Goal: Transaction & Acquisition: Purchase product/service

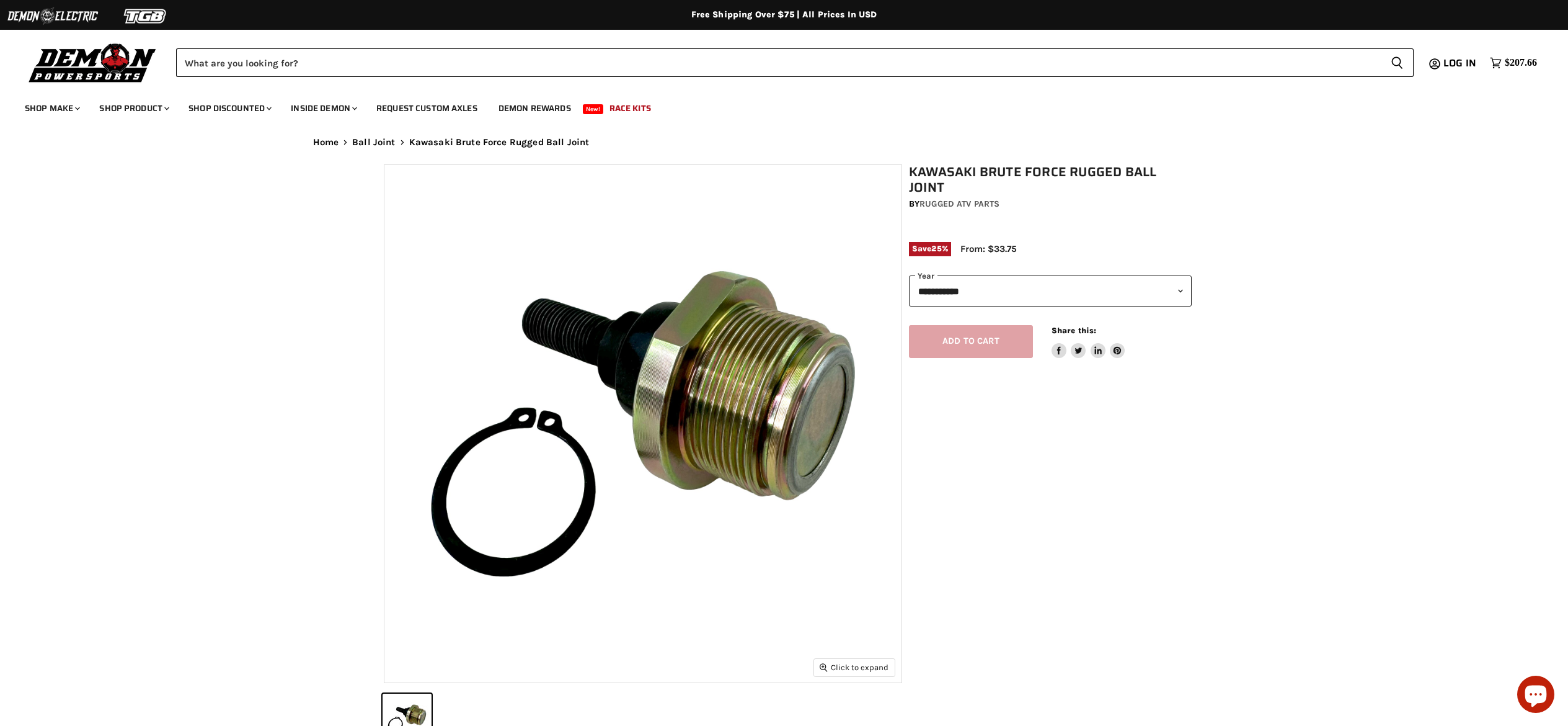
scroll to position [500, 0]
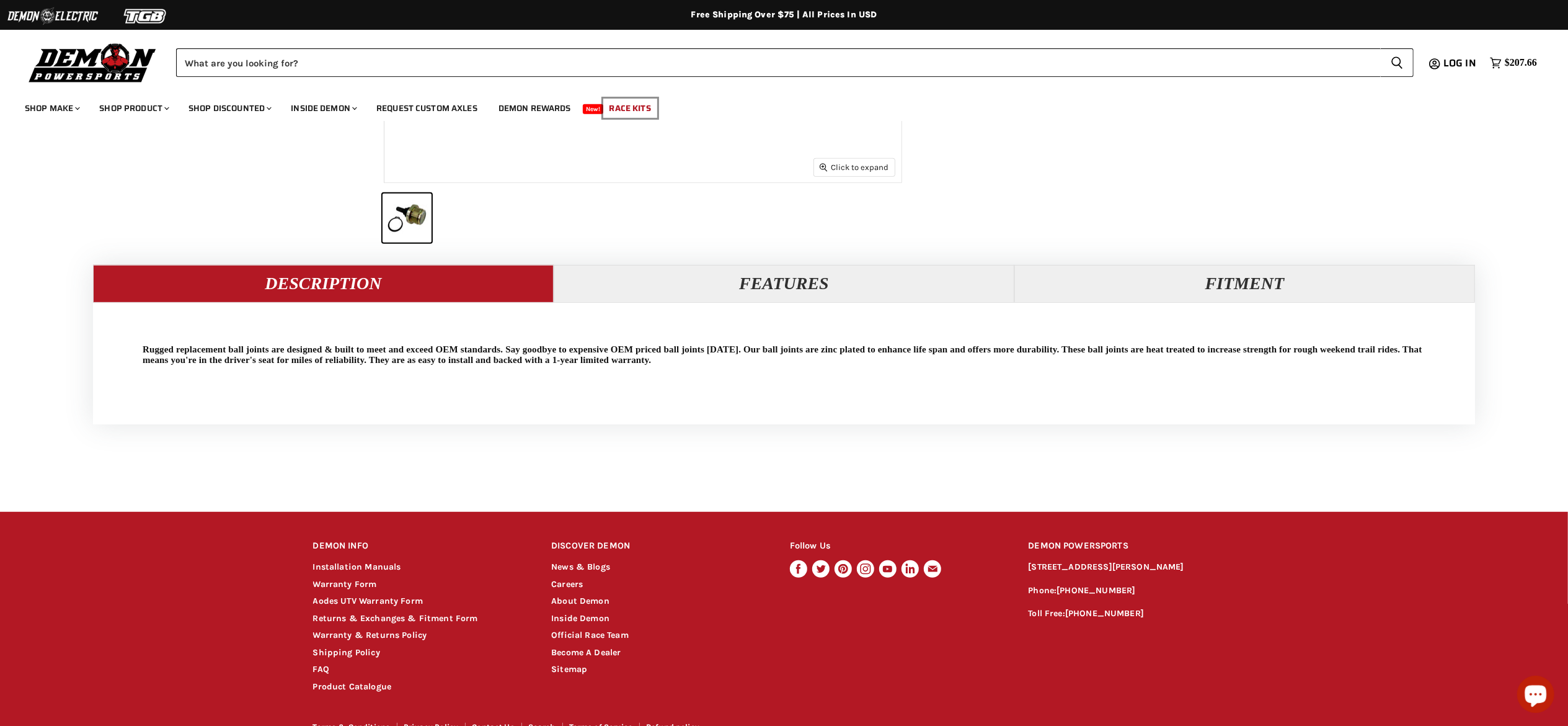
click at [636, 104] on link "Race Kits" at bounding box center [631, 108] width 60 height 25
select select "******"
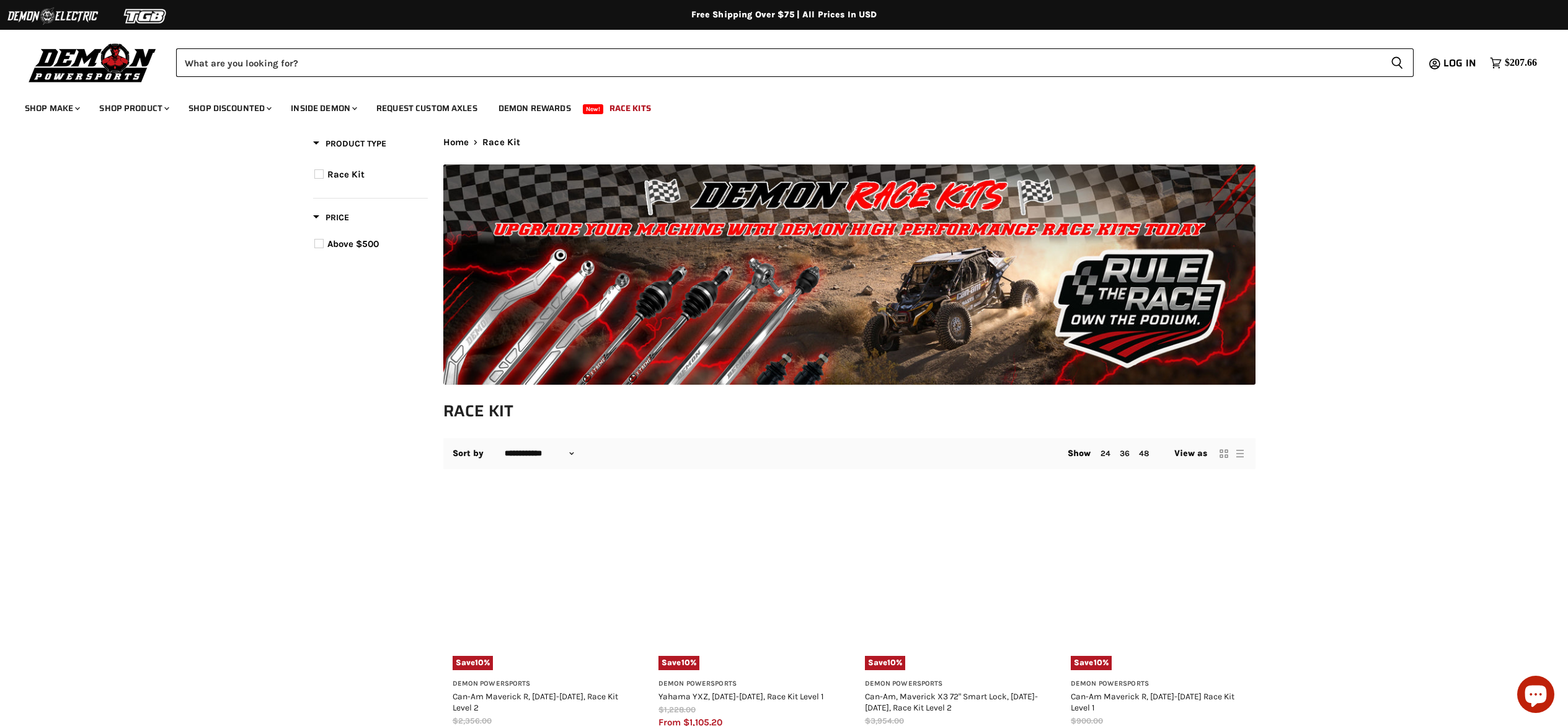
select select "**********"
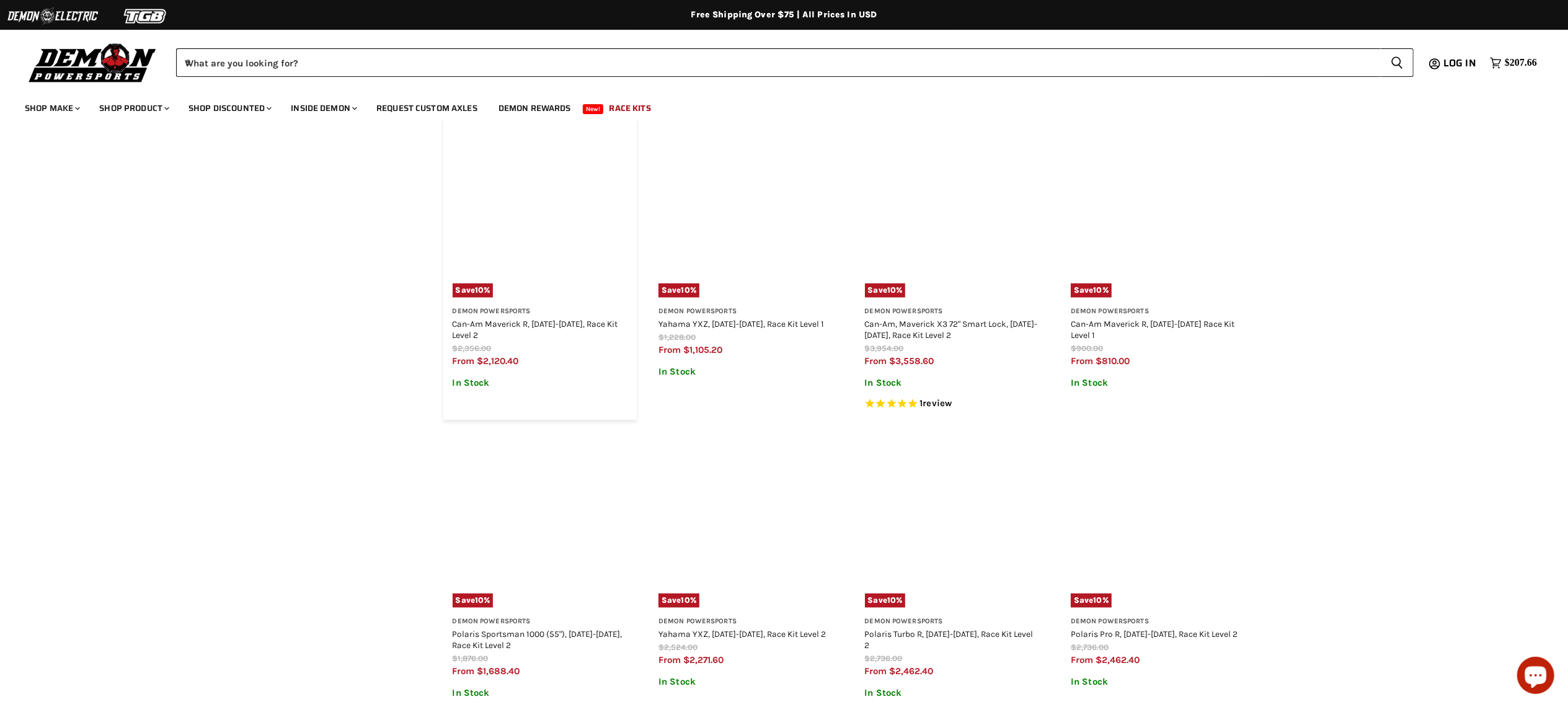
click at [569, 245] on div "Main content" at bounding box center [541, 210] width 175 height 176
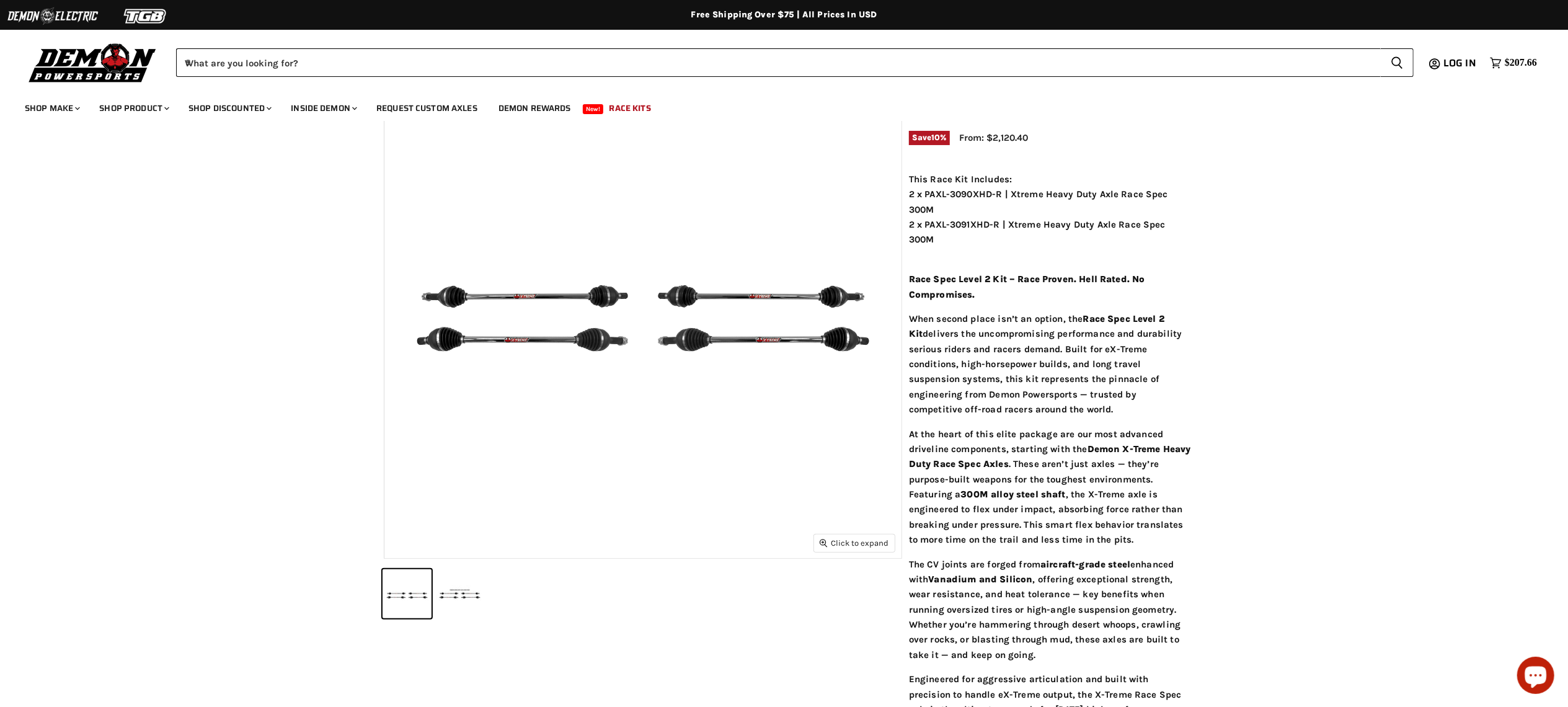
scroll to position [373, 0]
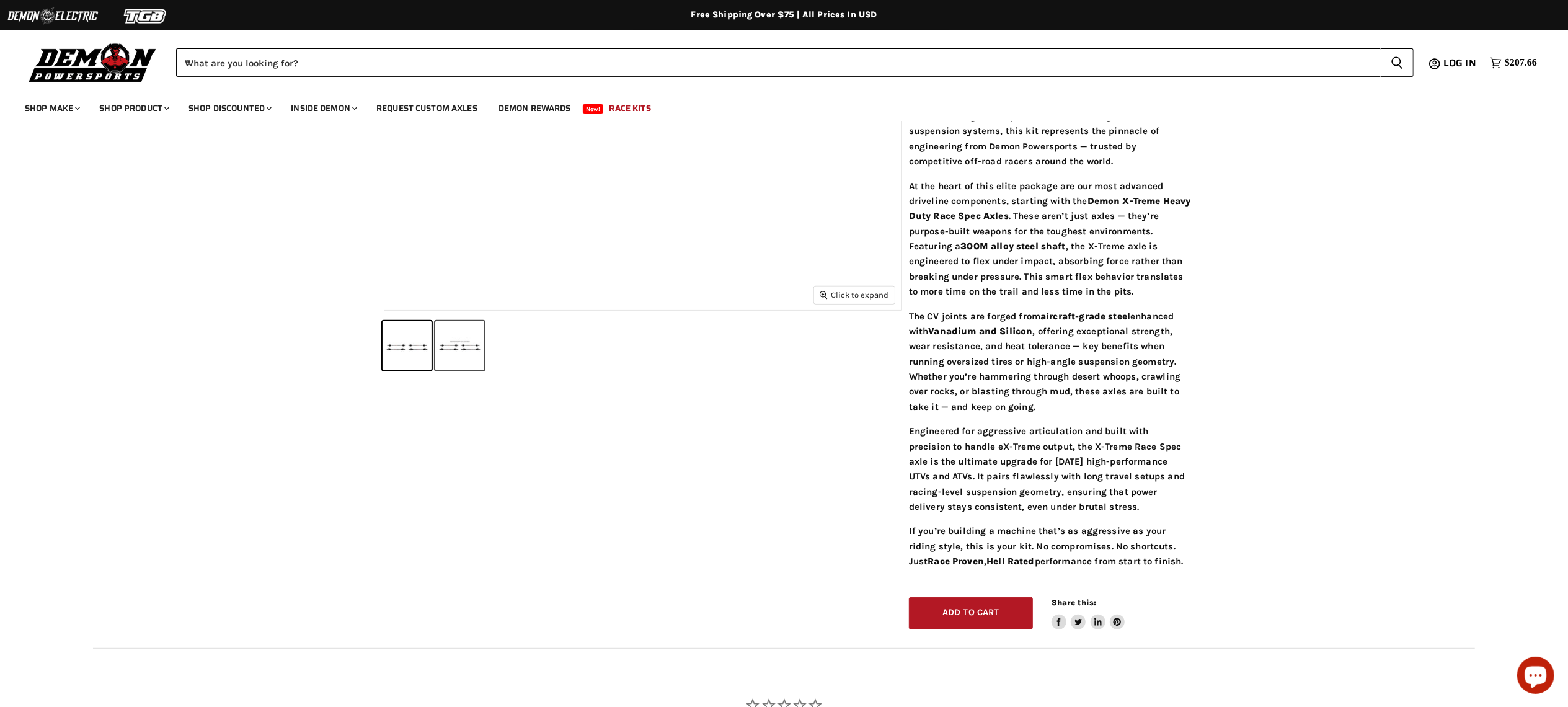
click at [473, 354] on button "Can-Am Maverick R, 2024-2025, Race Kit Level 2 thumbnail" at bounding box center [460, 346] width 49 height 49
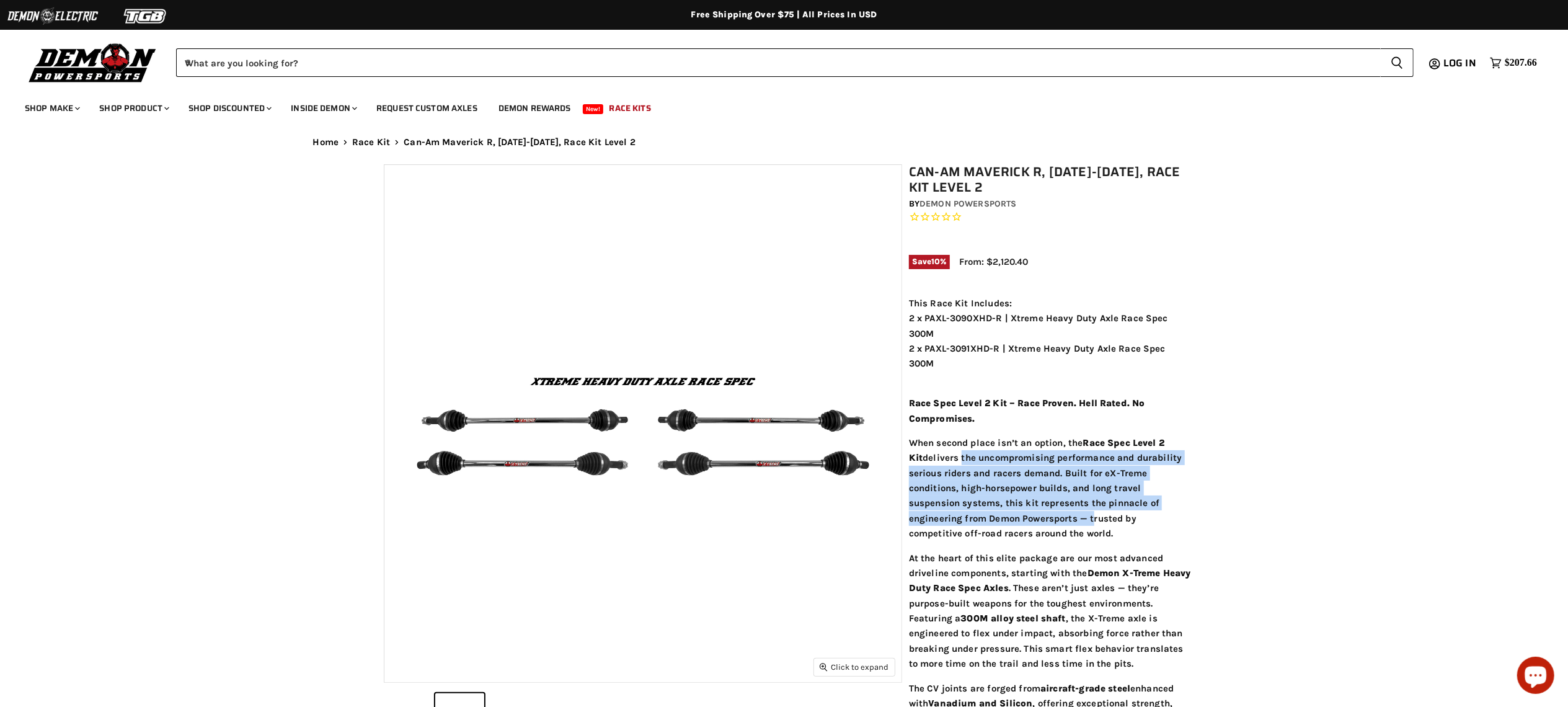
drag, startPoint x: 945, startPoint y: 460, endPoint x: 1090, endPoint y: 525, distance: 158.9
click at [1090, 525] on p "When second place isn’t an option, the Race Spec Level 2 Kit delivers the uncom…" at bounding box center [1051, 489] width 283 height 106
click at [956, 477] on p "When second place isn’t an option, the Race Spec Level 2 Kit delivers the uncom…" at bounding box center [1051, 489] width 283 height 106
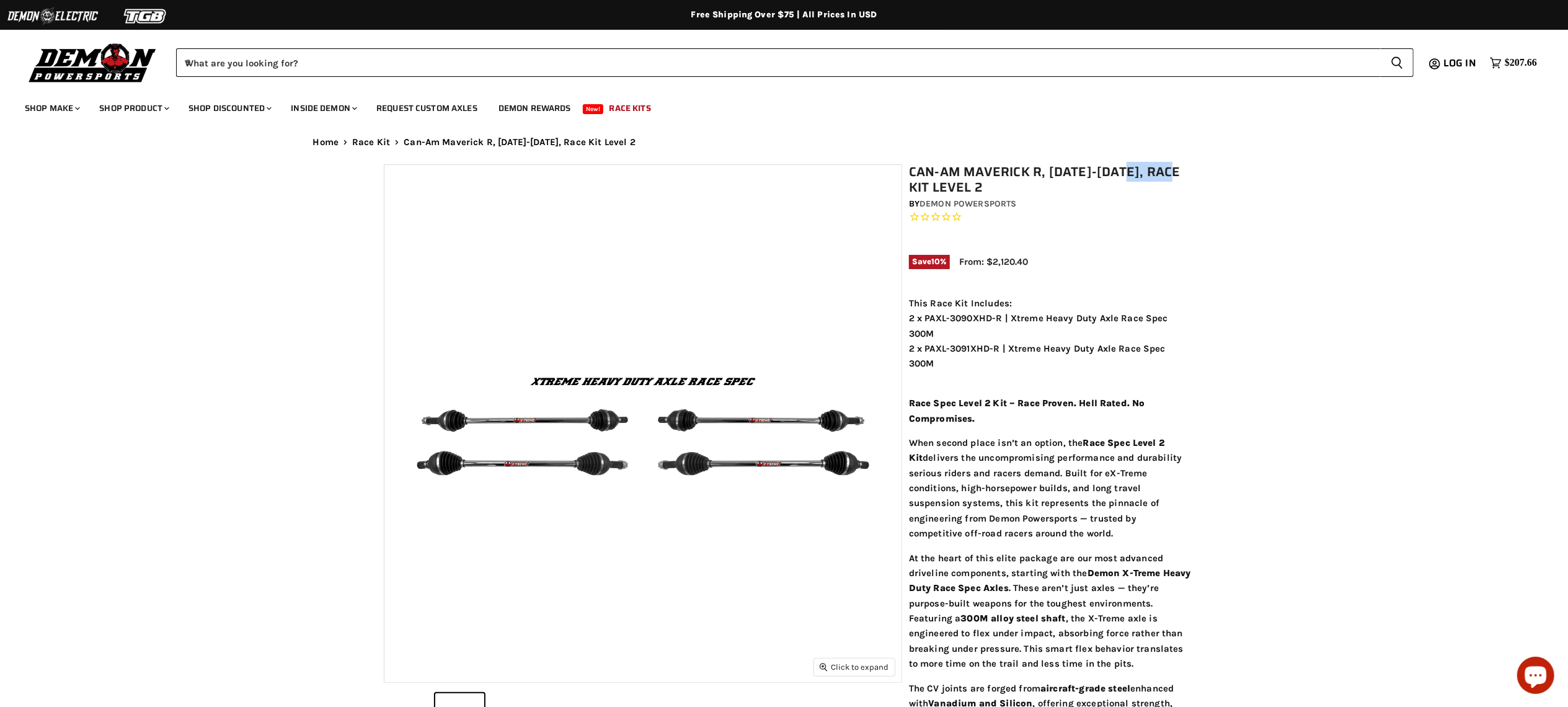
drag, startPoint x: 971, startPoint y: 180, endPoint x: 914, endPoint y: 169, distance: 58.1
click at [914, 169] on h1 "Can-Am Maverick R, [DATE]-[DATE], Race Kit Level 2" at bounding box center [1051, 180] width 283 height 31
click at [1024, 363] on div "2 x PAXL-3090XHD-R | Xtreme Heavy Duty Axle Race Spec 300M 2 x PAXL-3091XHD-R |…" at bounding box center [1051, 341] width 283 height 60
drag, startPoint x: 968, startPoint y: 240, endPoint x: 936, endPoint y: 218, distance: 38.8
click at [936, 221] on div "Can-Am Maverick R, [DATE]-[DATE], Race Kit Level 2 by Demon Powersports Save 10…" at bounding box center [1051, 223] width 283 height 118
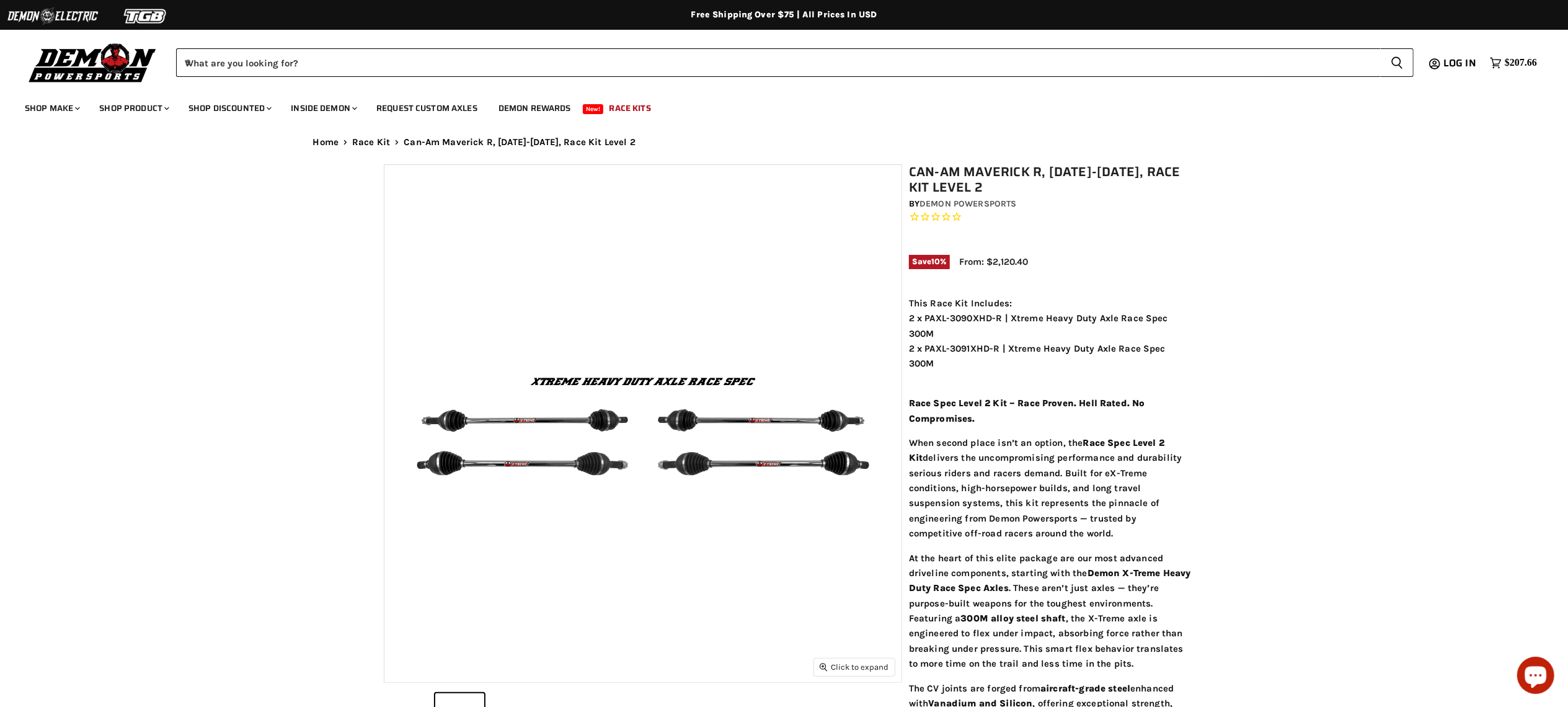
click at [958, 215] on icon "Rated 0.0 out of 5 stars 0 reviews" at bounding box center [957, 216] width 11 height 13
